Goal: Task Accomplishment & Management: Manage account settings

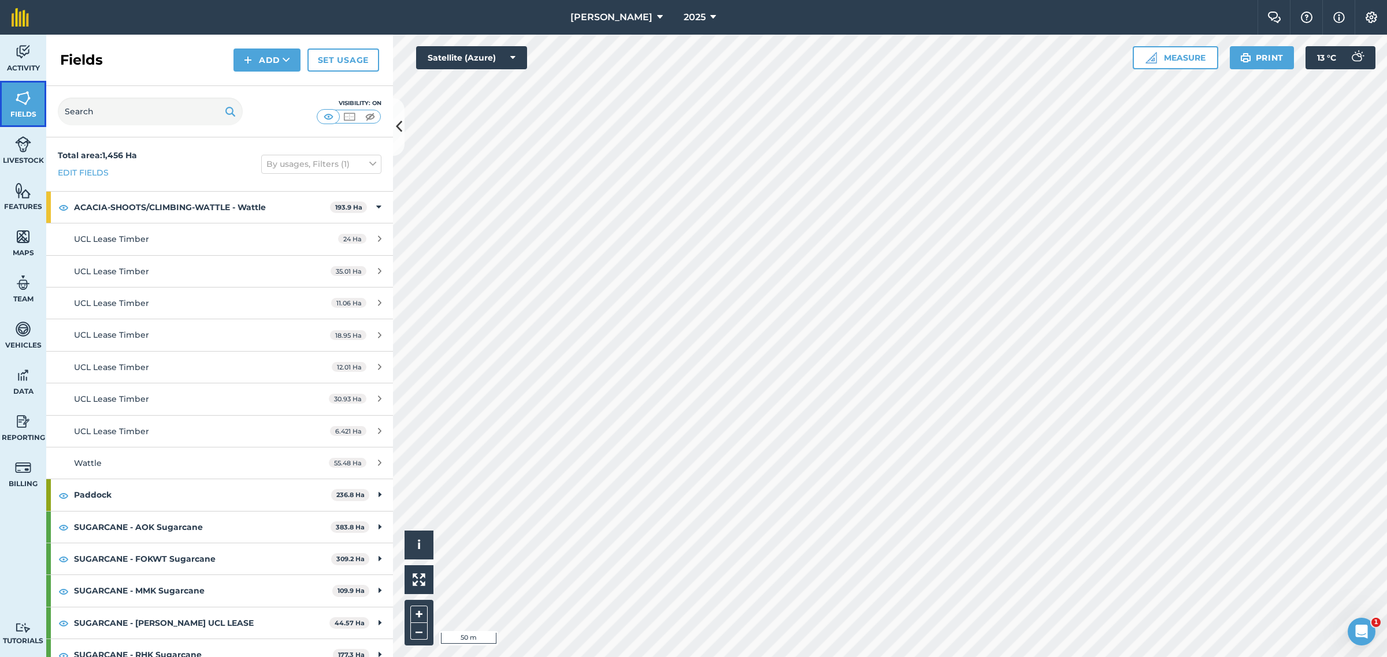
click at [27, 107] on link "Fields" at bounding box center [23, 104] width 46 height 46
click at [399, 125] on icon at bounding box center [399, 127] width 6 height 20
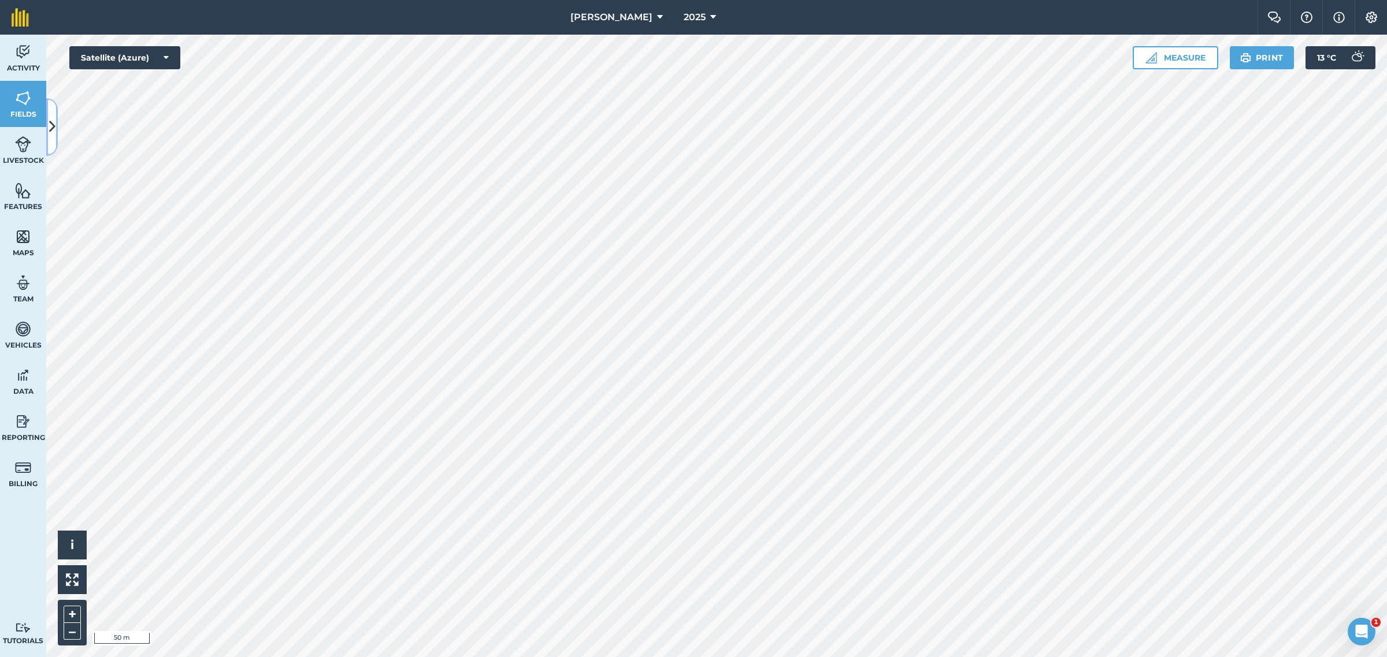
drag, startPoint x: 52, startPoint y: 120, endPoint x: 60, endPoint y: 182, distance: 62.8
click at [53, 120] on icon at bounding box center [52, 127] width 6 height 20
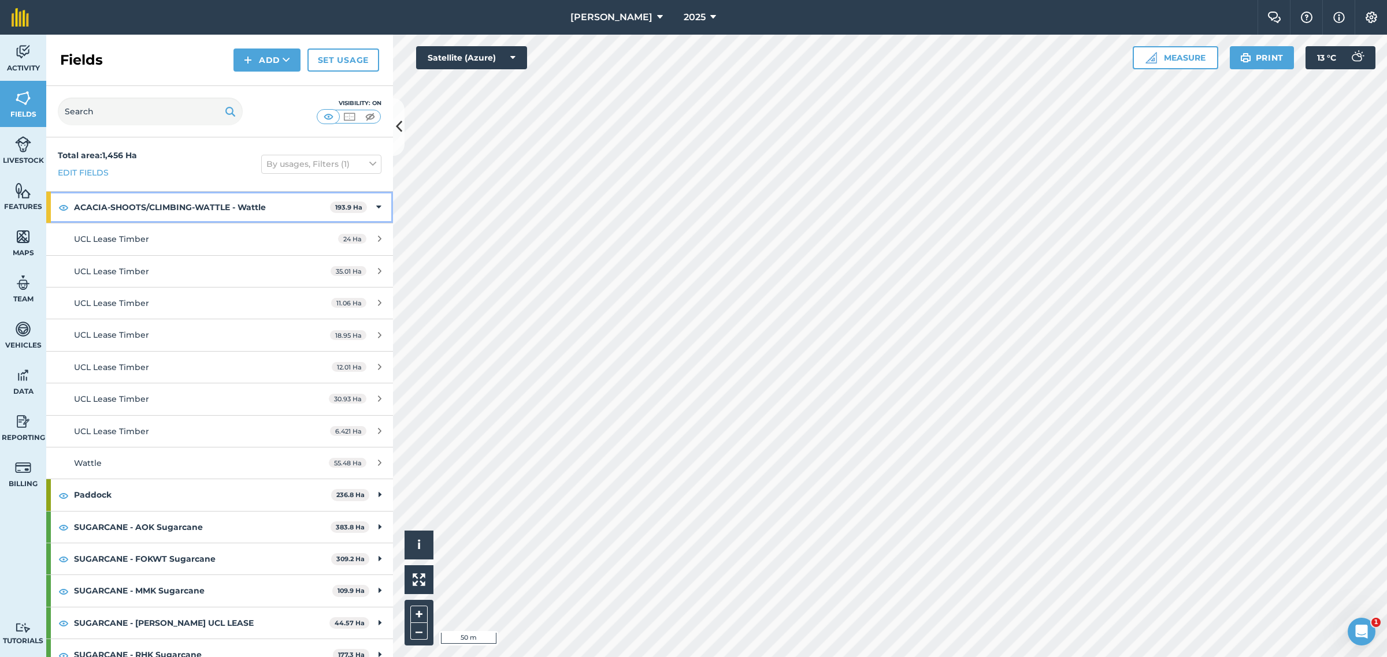
drag, startPoint x: 373, startPoint y: 205, endPoint x: 330, endPoint y: 252, distance: 63.8
click at [373, 206] on div "ACACIA-SHOOTS/CLIMBING-WATTLE - Wattle 193.9 Ha" at bounding box center [219, 207] width 347 height 31
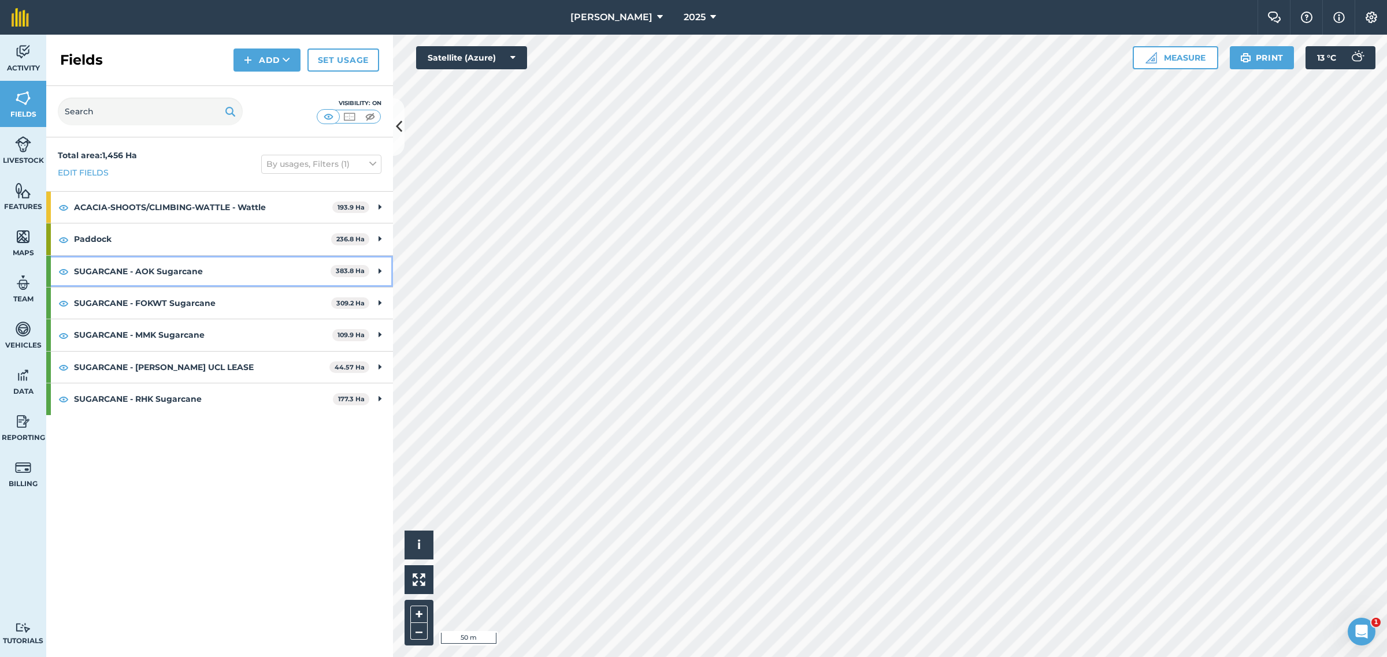
click at [266, 269] on strong "SUGARCANE - AOK Sugarcane" at bounding box center [202, 271] width 257 height 31
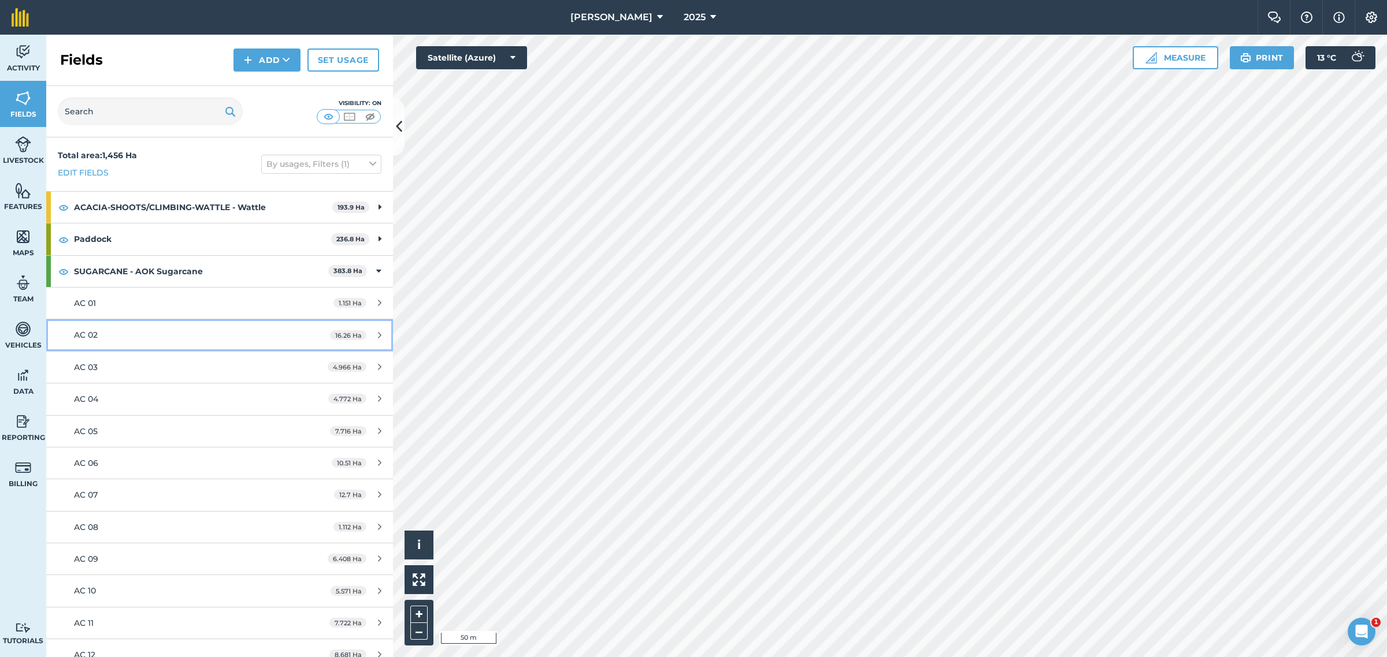
click at [149, 339] on div "AC 02" at bounding box center [182, 335] width 217 height 13
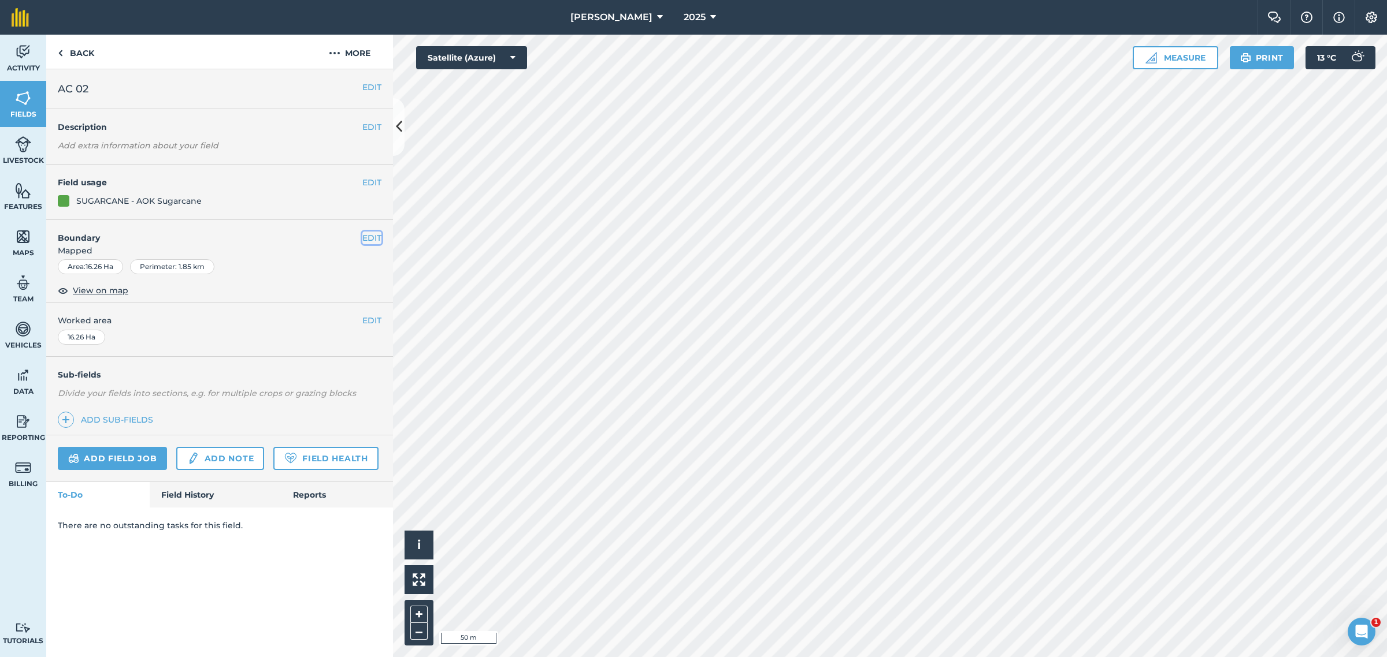
click at [367, 237] on button "EDIT" at bounding box center [371, 238] width 19 height 13
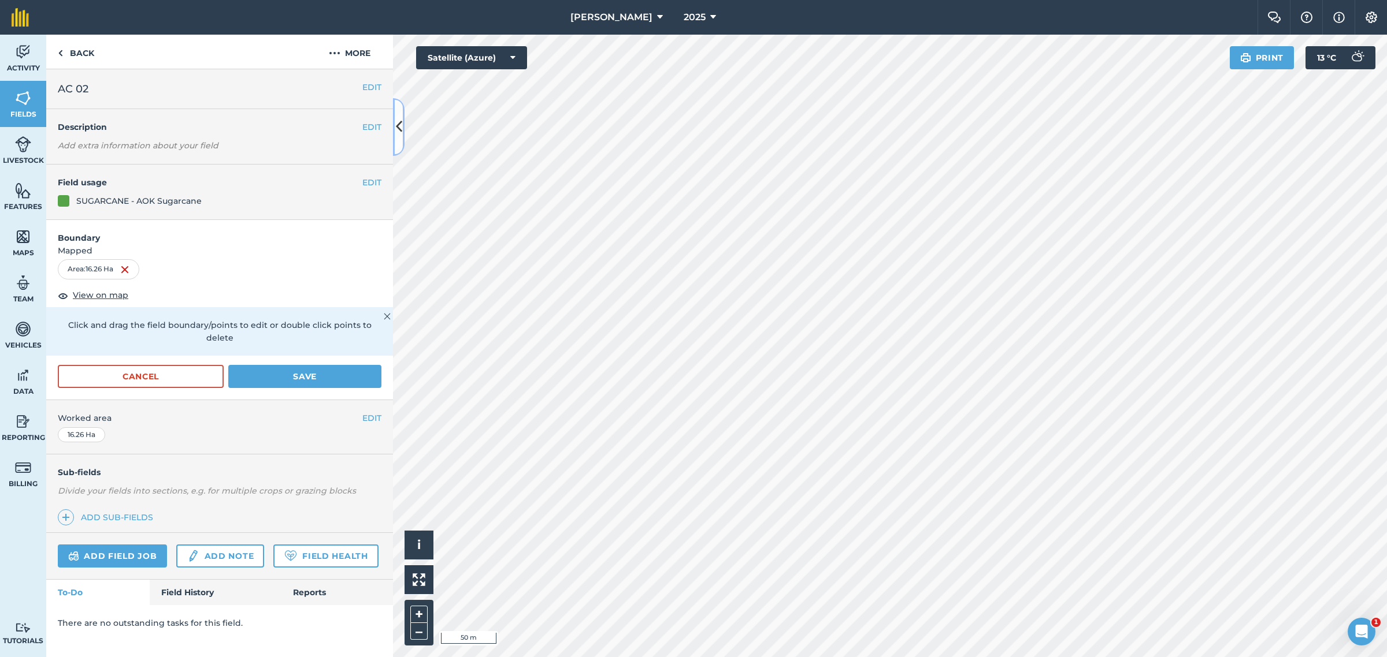
click at [400, 132] on icon at bounding box center [399, 127] width 6 height 20
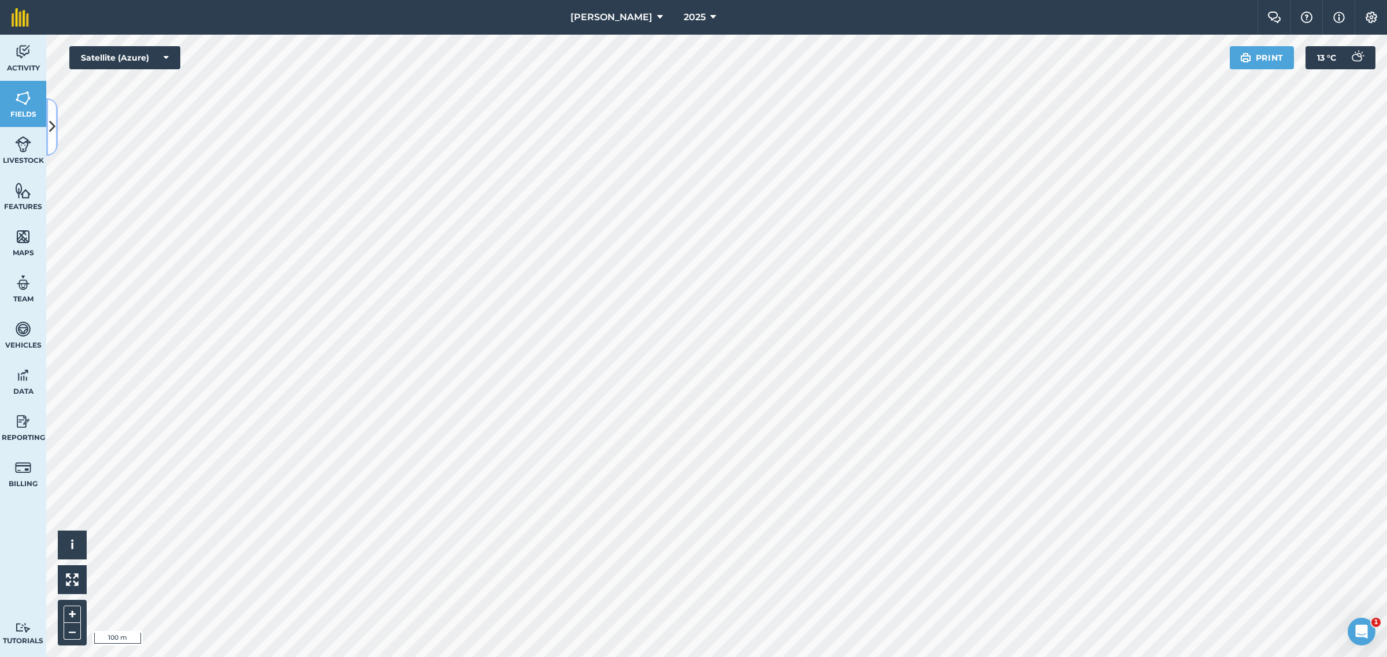
click at [49, 123] on icon at bounding box center [52, 127] width 6 height 20
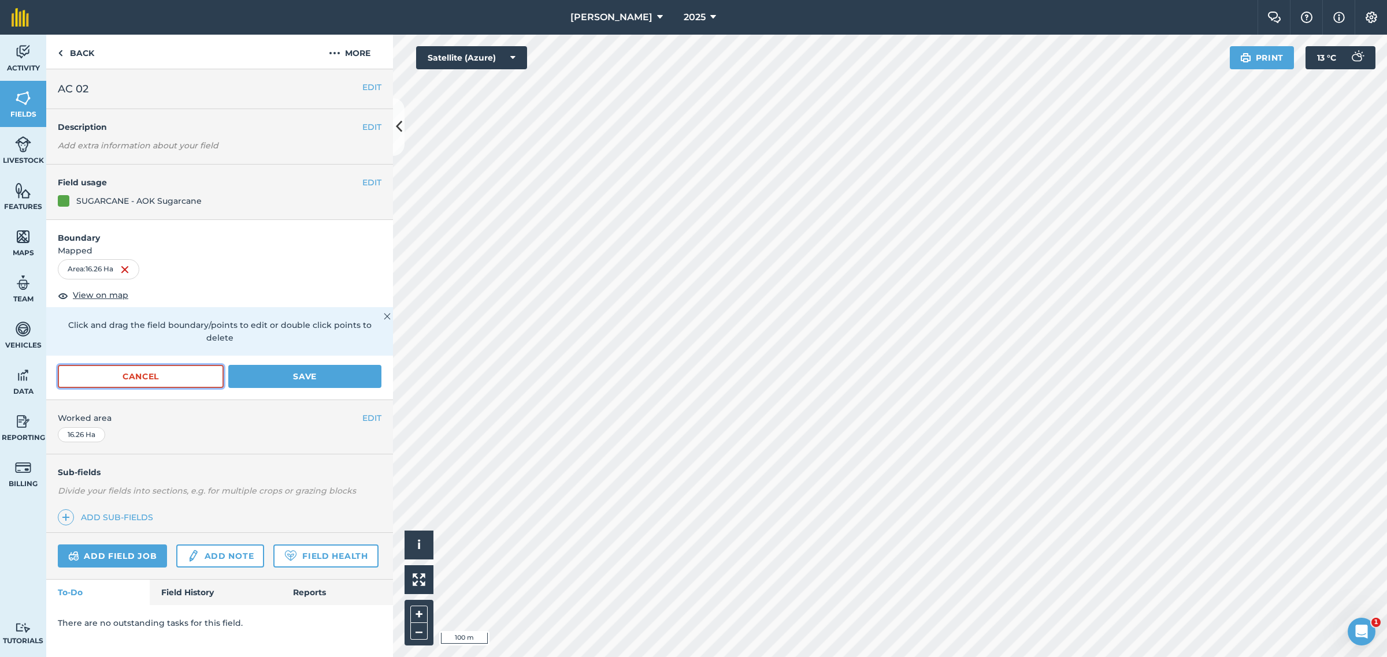
click at [171, 365] on button "Cancel" at bounding box center [141, 376] width 166 height 23
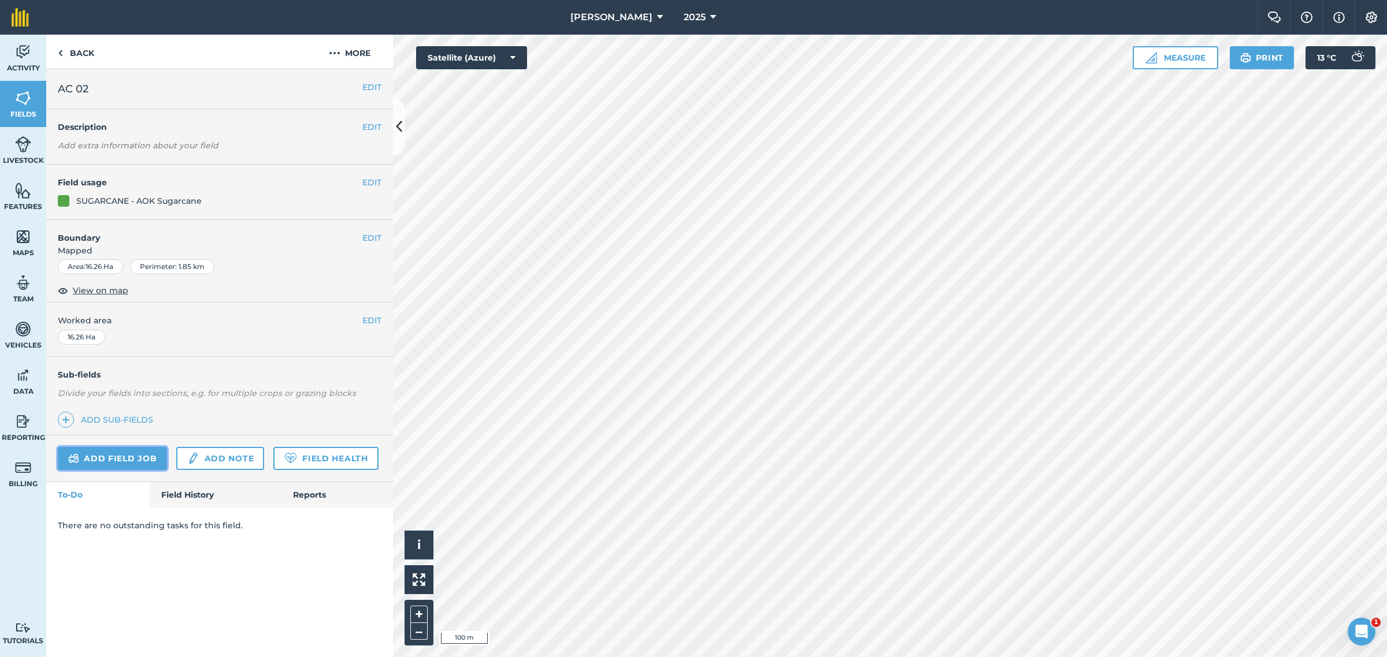
click at [124, 458] on link "Add field job" at bounding box center [112, 458] width 109 height 23
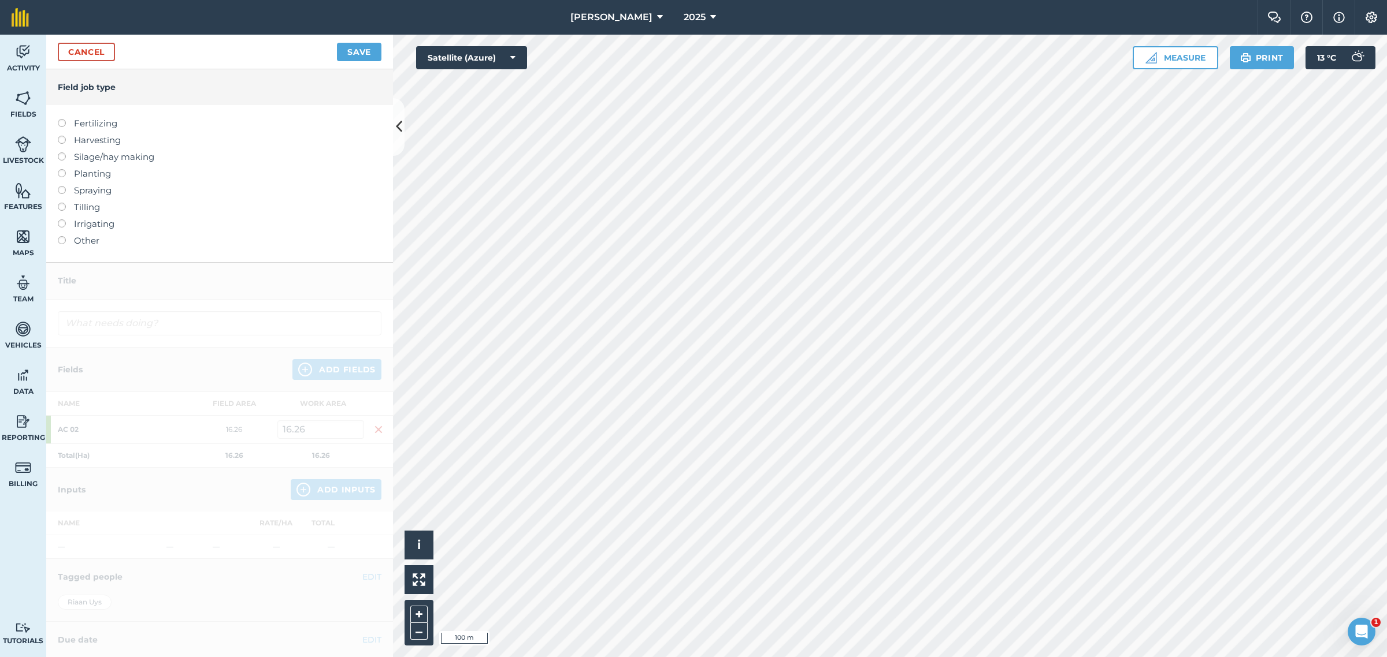
click at [91, 120] on label "Fertilizing" at bounding box center [220, 124] width 324 height 14
type input "Fertilizing"
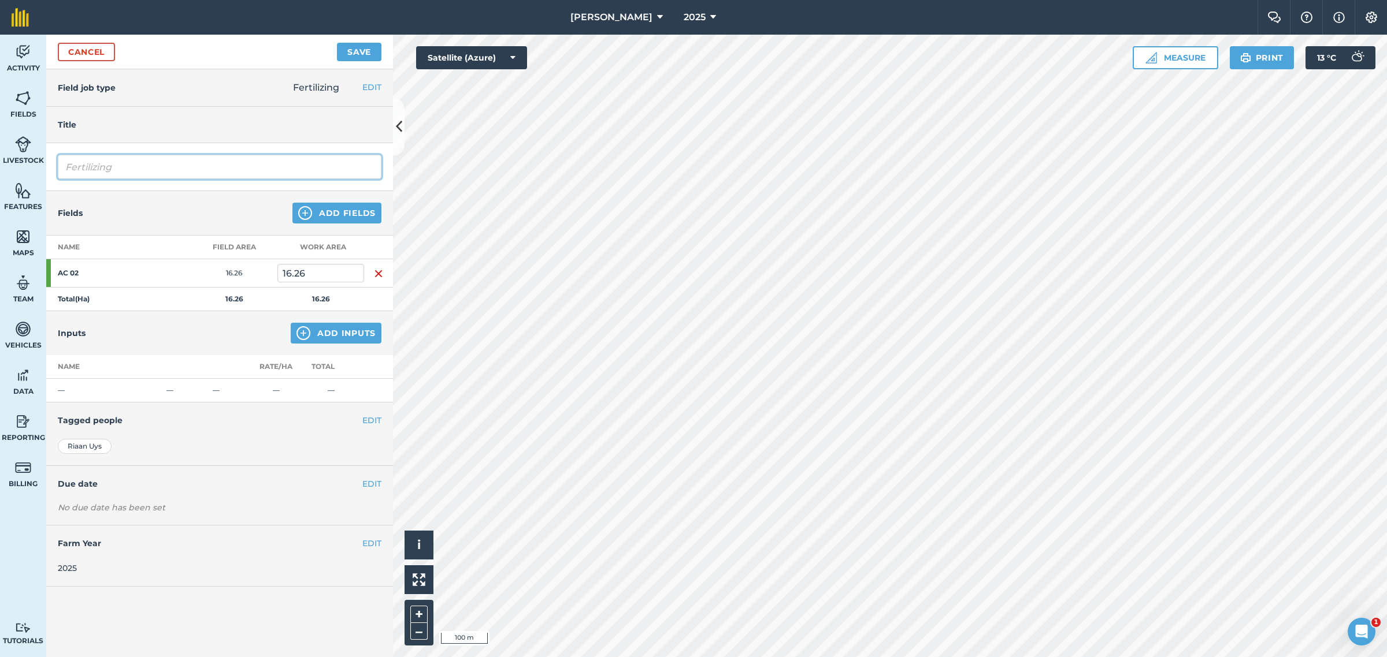
click at [145, 172] on input "Fertilizing" at bounding box center [220, 167] width 324 height 24
click at [97, 58] on link "Cancel" at bounding box center [86, 52] width 57 height 18
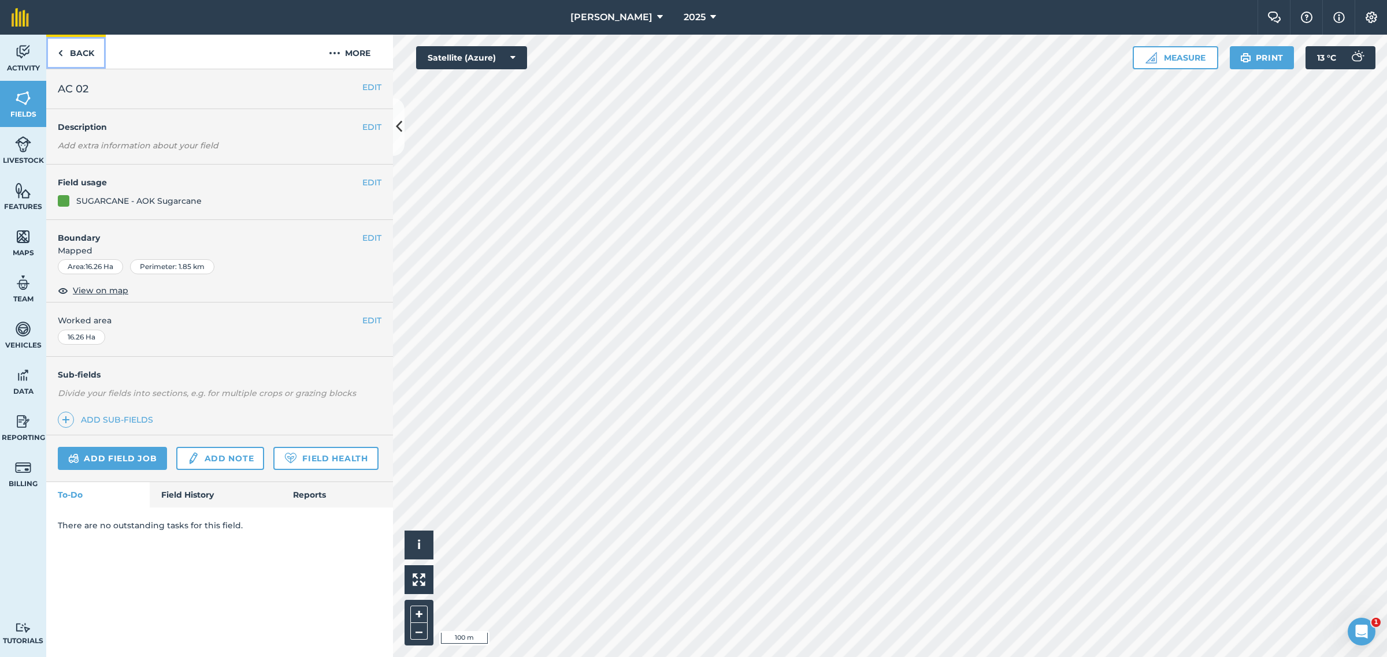
click at [65, 55] on link "Back" at bounding box center [76, 52] width 60 height 34
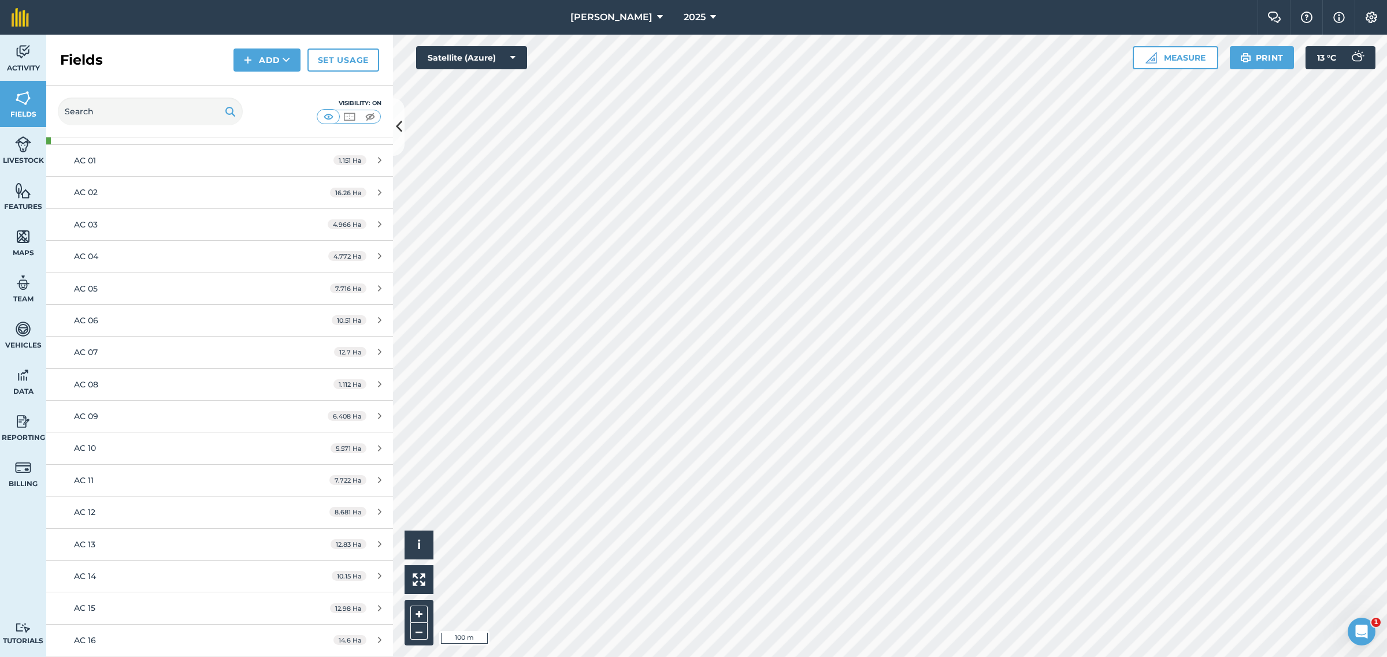
scroll to position [144, 0]
click at [112, 510] on div "AC 12" at bounding box center [182, 510] width 217 height 13
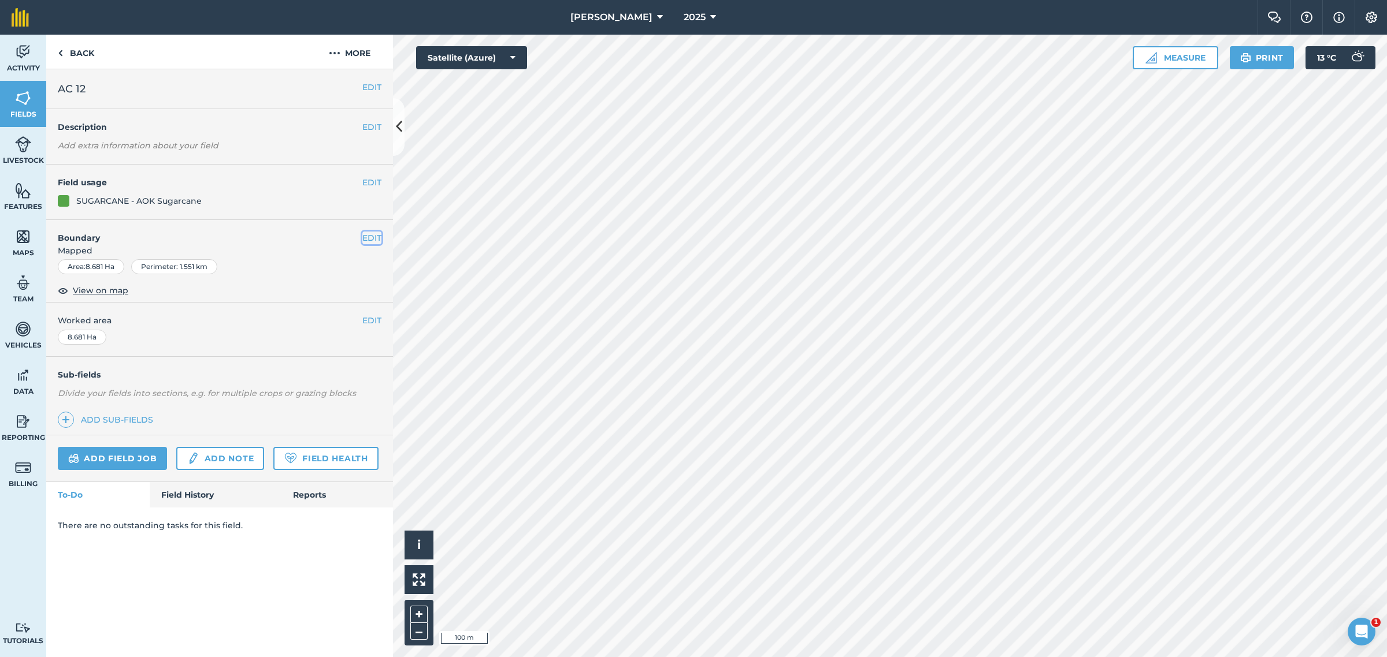
click at [370, 235] on button "EDIT" at bounding box center [371, 238] width 19 height 13
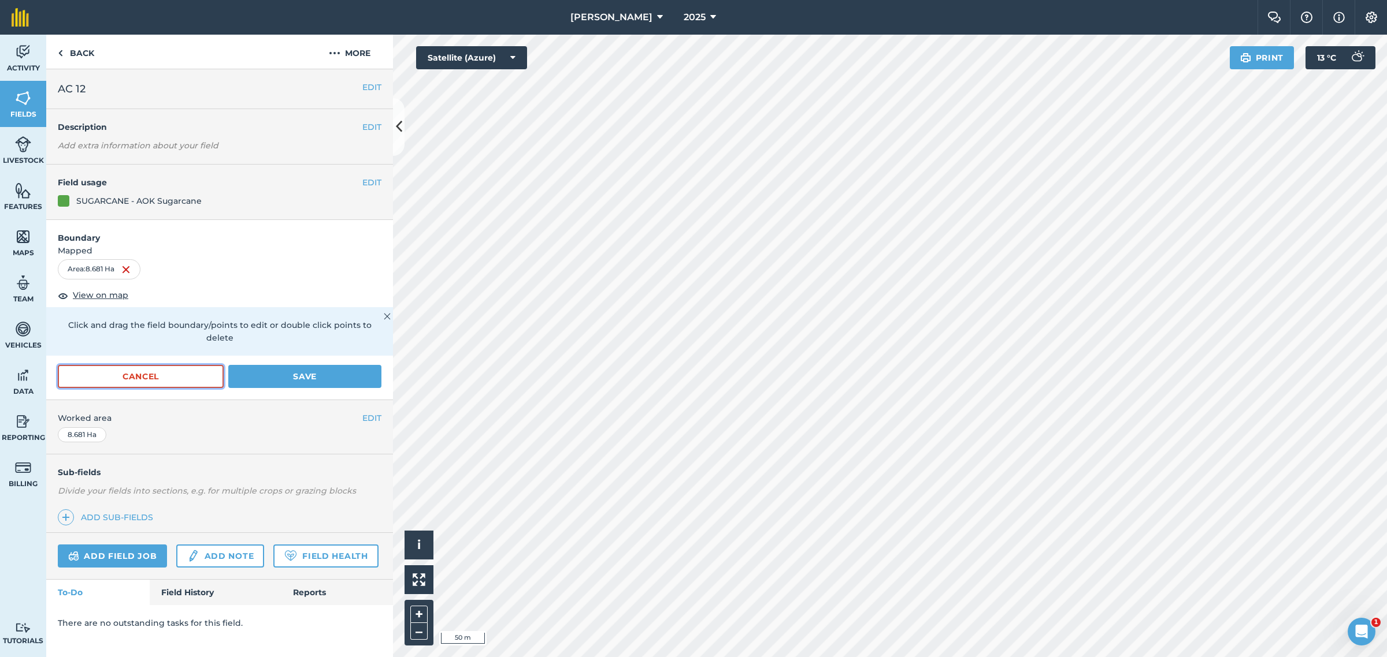
click at [100, 365] on button "Cancel" at bounding box center [141, 376] width 166 height 23
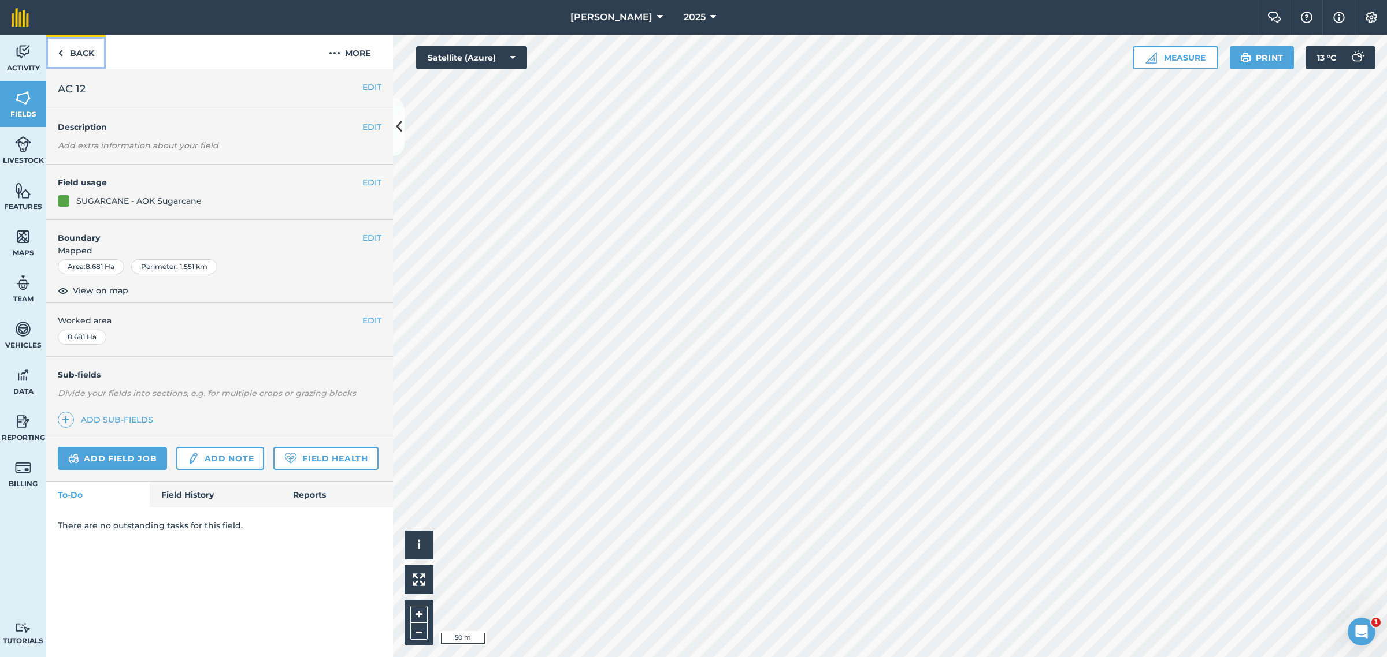
click at [77, 62] on link "Back" at bounding box center [76, 52] width 60 height 34
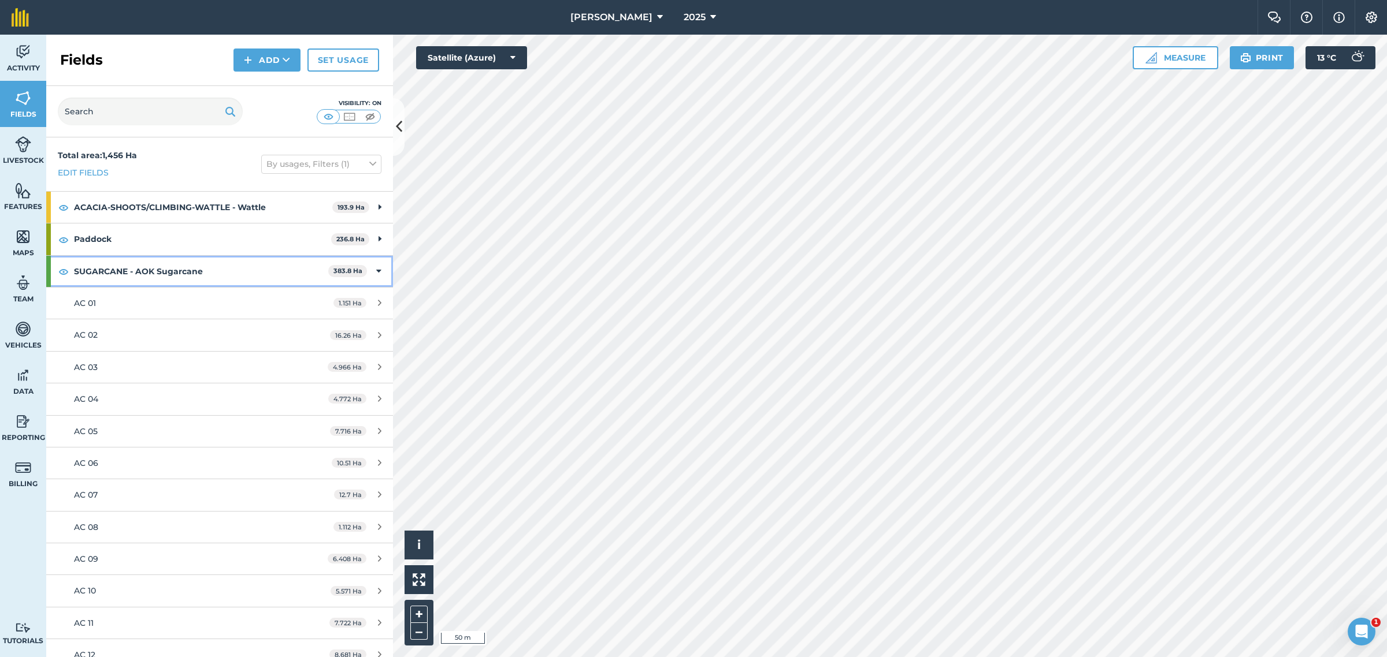
drag, startPoint x: 365, startPoint y: 270, endPoint x: 341, endPoint y: 289, distance: 30.8
click at [365, 270] on div "SUGARCANE - AOK Sugarcane 383.8 Ha" at bounding box center [219, 271] width 347 height 31
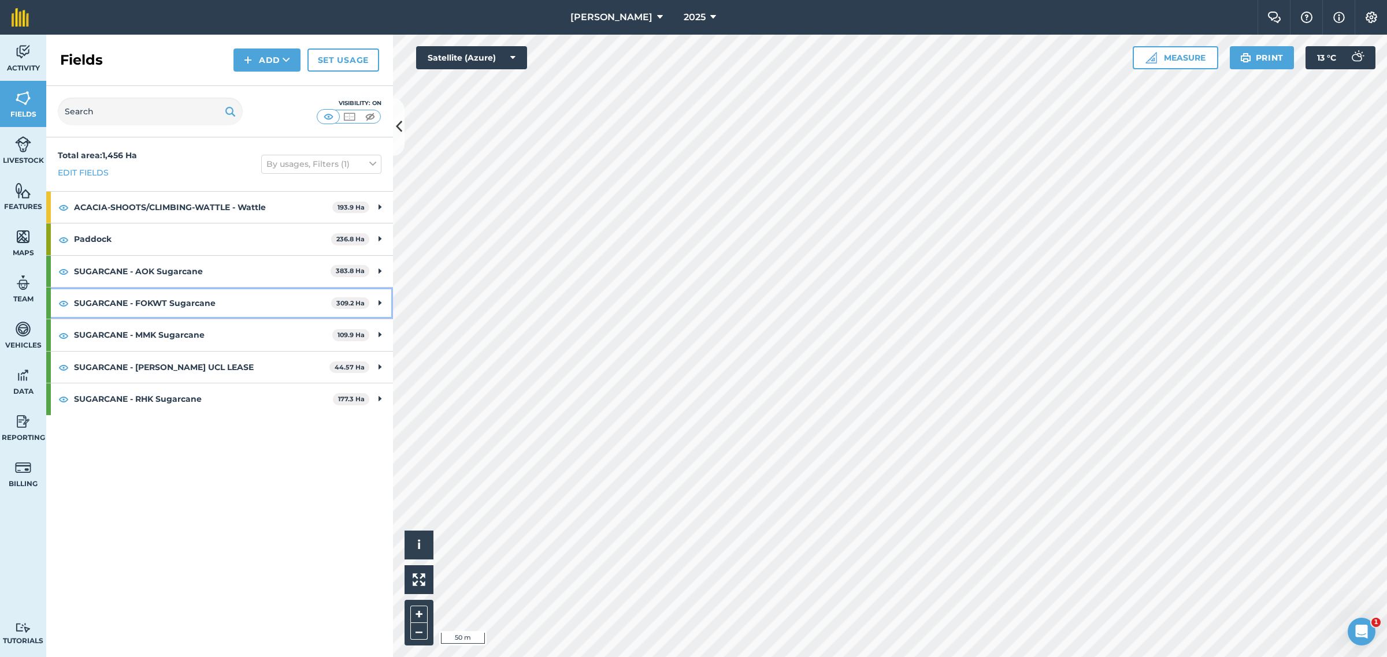
drag, startPoint x: 158, startPoint y: 304, endPoint x: 160, endPoint y: 311, distance: 6.8
click at [159, 304] on strong "SUGARCANE - FOKWT Sugarcane" at bounding box center [202, 303] width 257 height 31
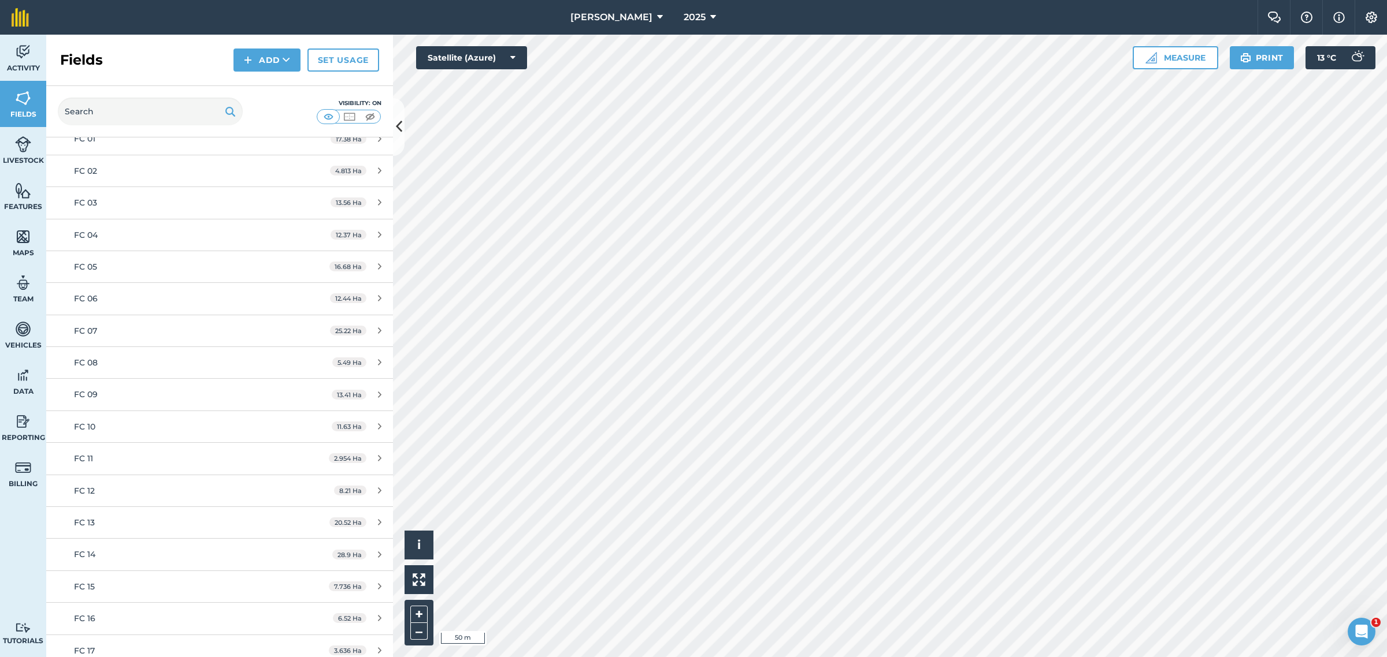
scroll to position [506, 0]
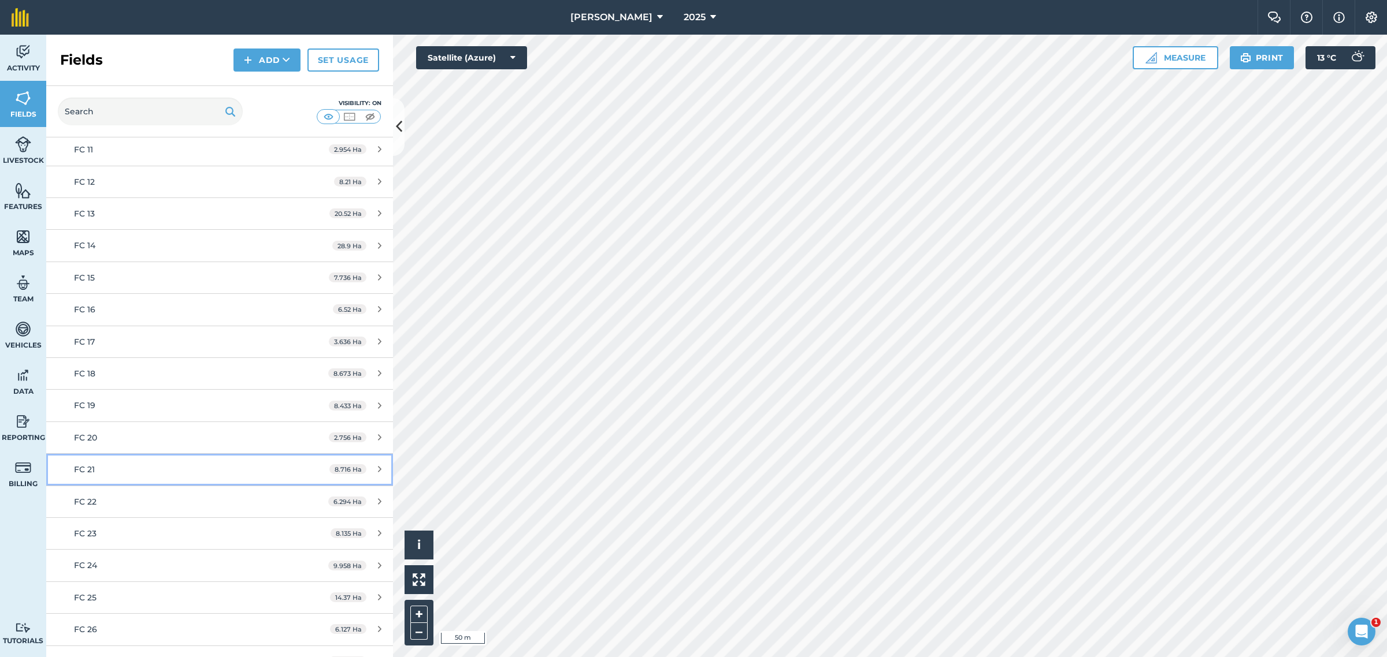
click at [114, 469] on div "FC 21" at bounding box center [182, 469] width 217 height 13
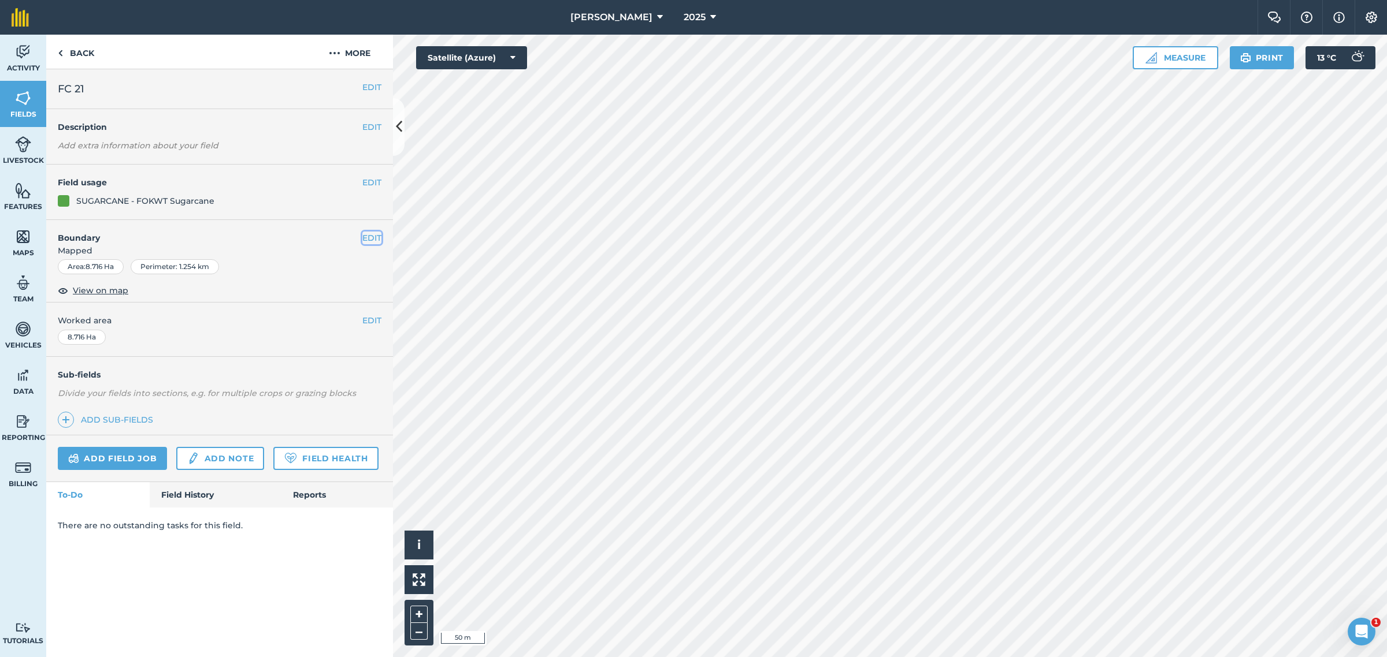
click at [371, 237] on button "EDIT" at bounding box center [371, 238] width 19 height 13
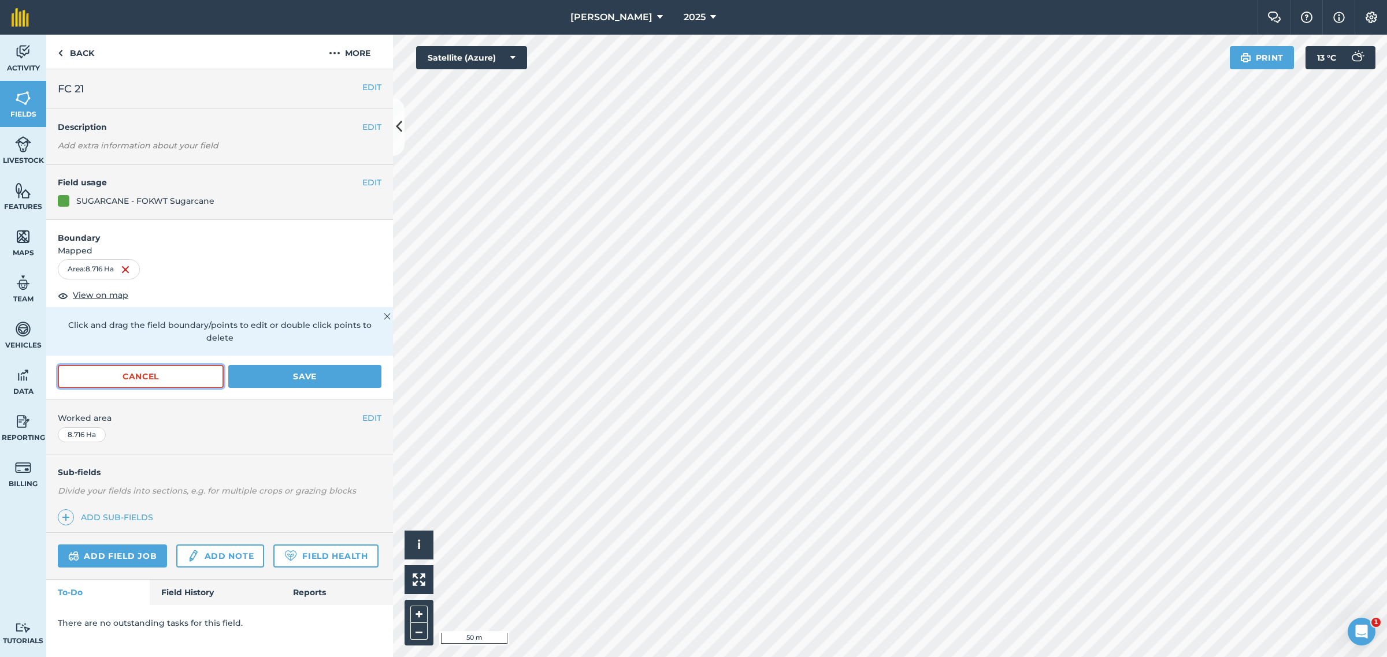
drag, startPoint x: 136, startPoint y: 359, endPoint x: 136, endPoint y: 365, distance: 5.8
click at [136, 365] on button "Cancel" at bounding box center [141, 376] width 166 height 23
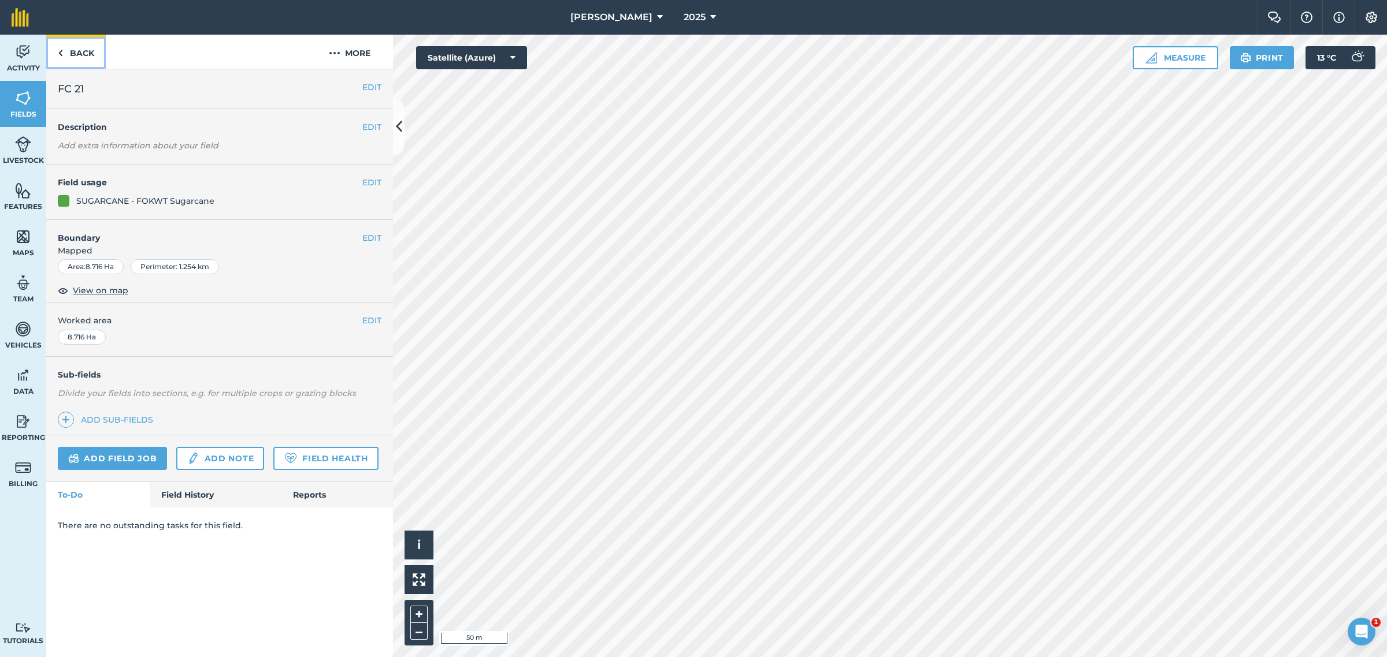
click at [70, 53] on link "Back" at bounding box center [76, 52] width 60 height 34
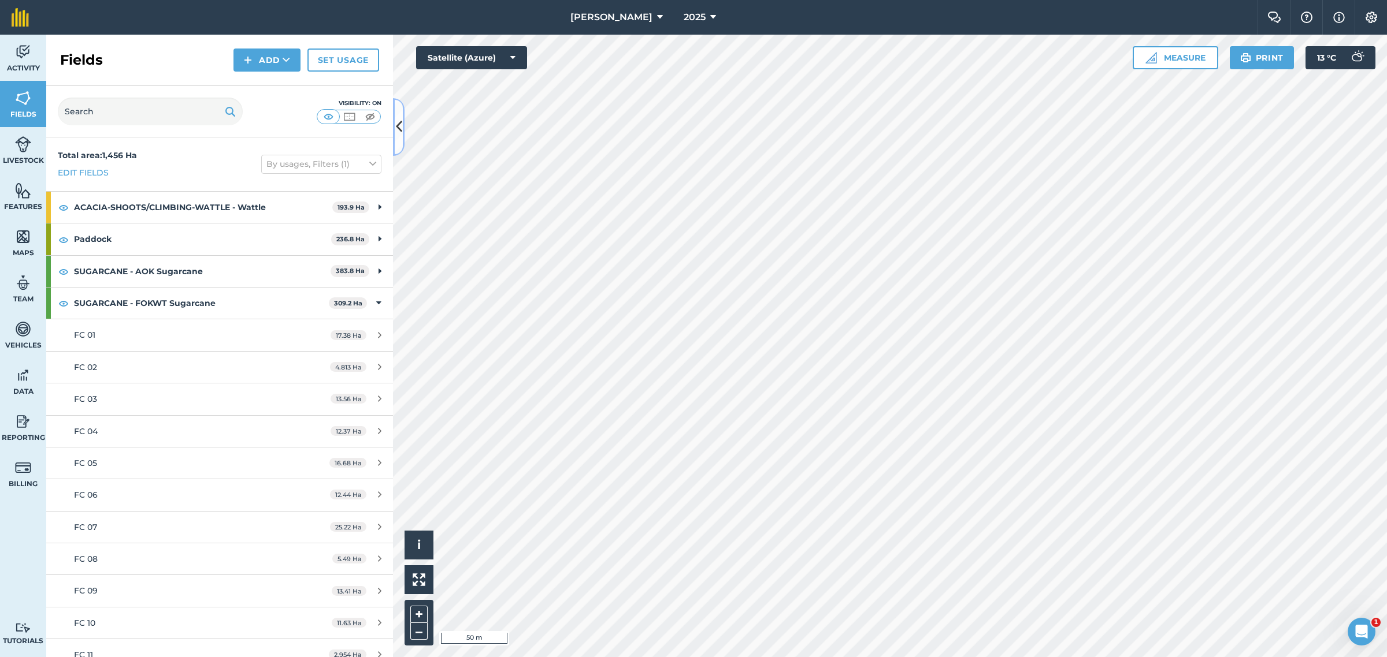
click at [399, 125] on icon at bounding box center [399, 127] width 6 height 20
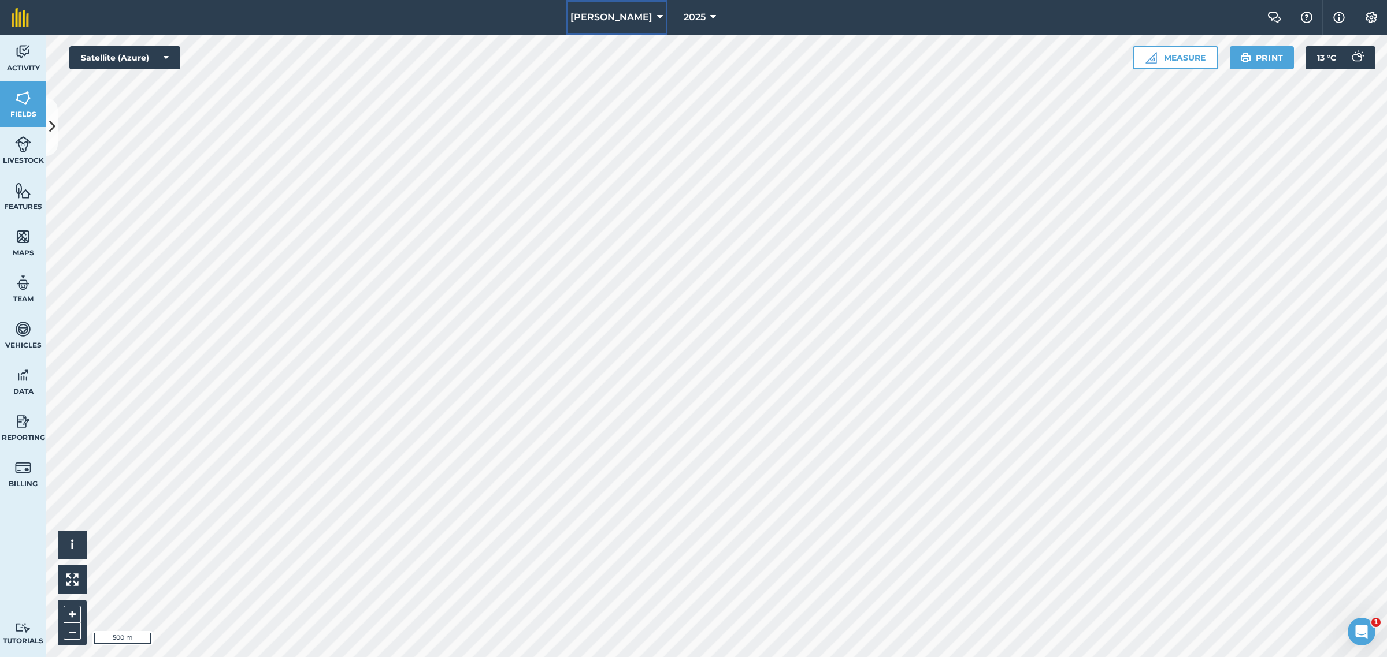
click at [657, 16] on icon at bounding box center [660, 17] width 6 height 14
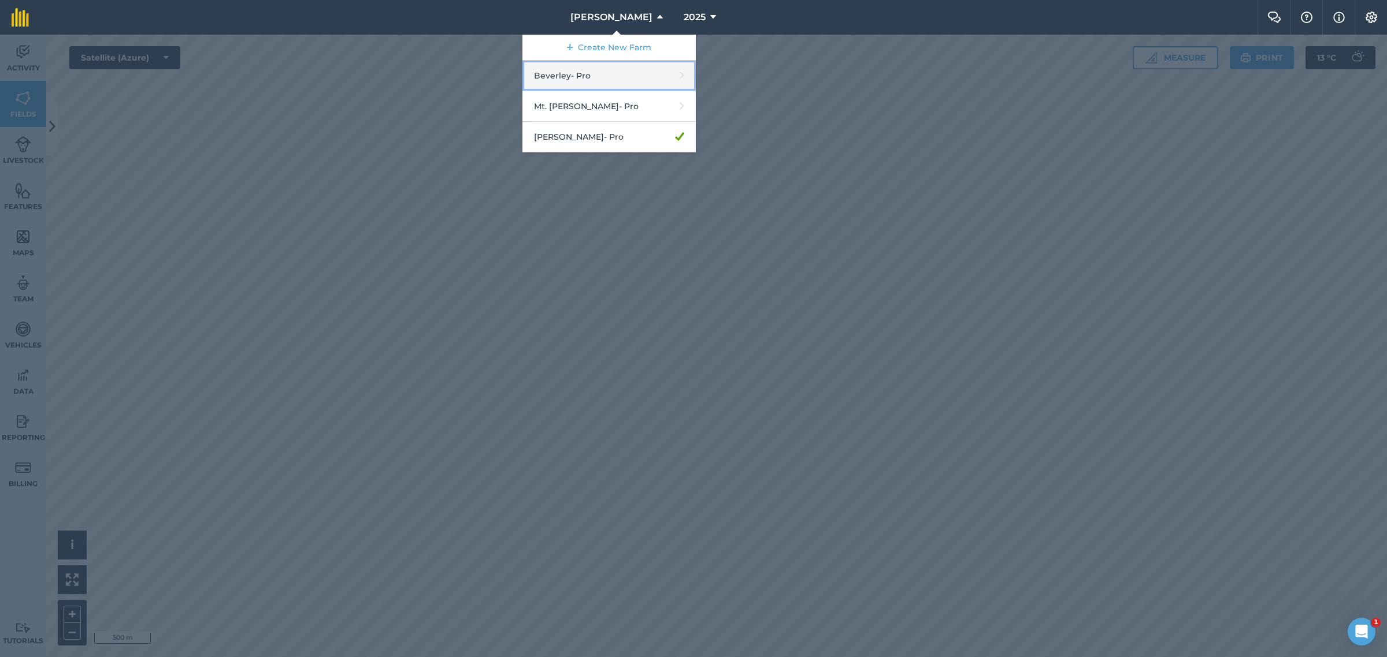
click at [604, 73] on link "Beverley - Pro" at bounding box center [608, 76] width 173 height 31
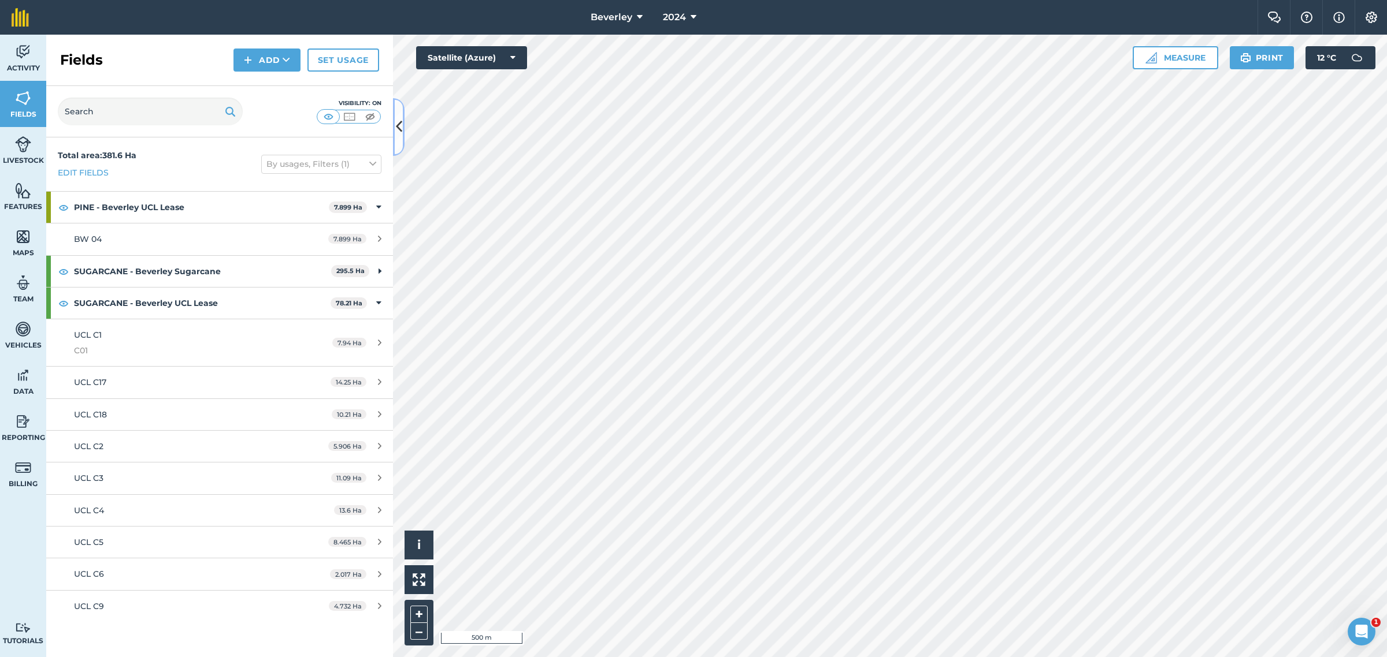
click at [394, 128] on button at bounding box center [399, 127] width 12 height 58
